Goal: Check status

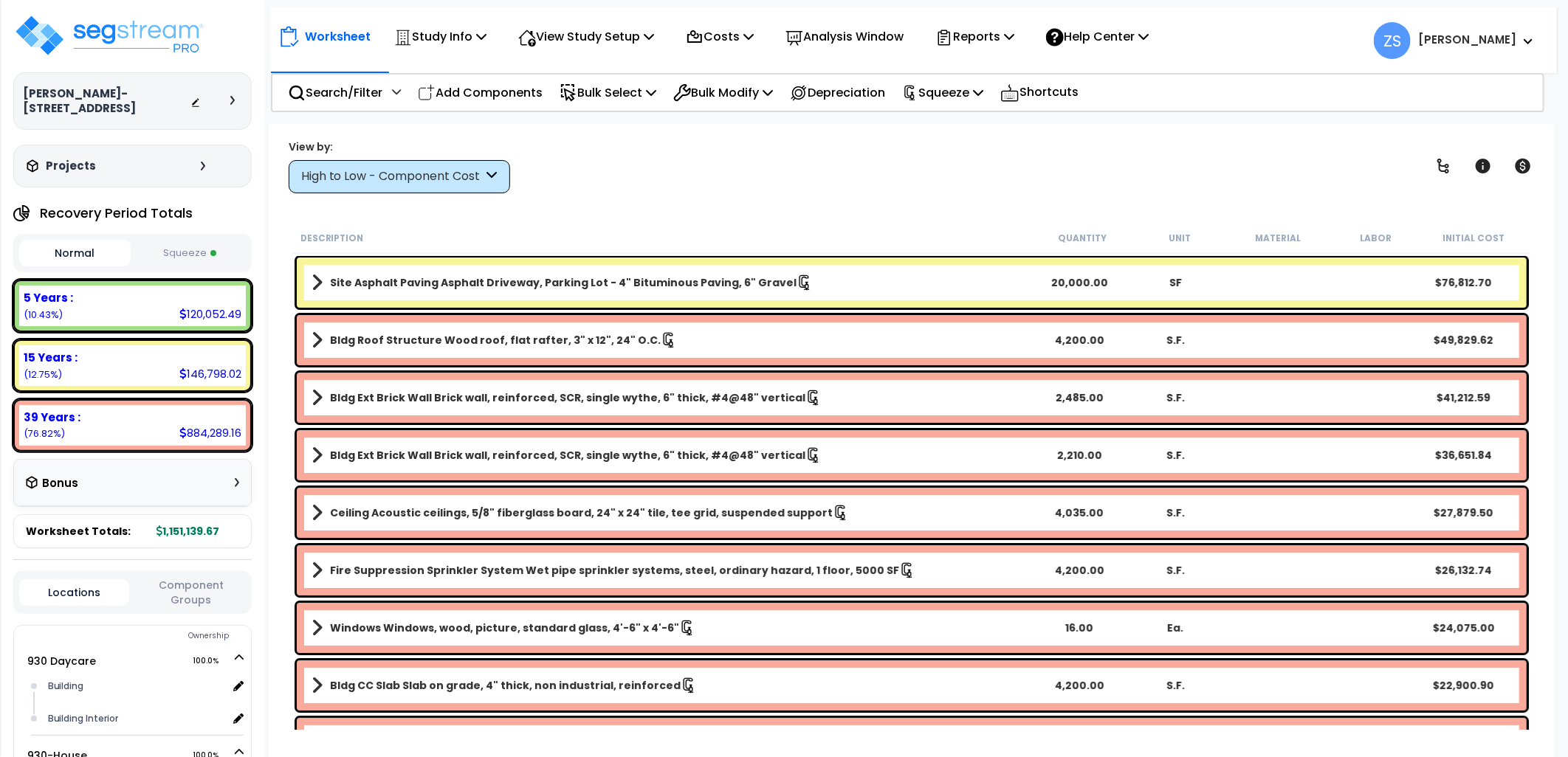
select select "2024"
click at [847, 179] on div "View by: High to Low - Component Cost High to Low - Component Cost" at bounding box center [911, 165] width 1256 height 55
click at [148, 41] on img at bounding box center [109, 35] width 192 height 44
select select "2024"
